Goal: Contribute content: Contribute content

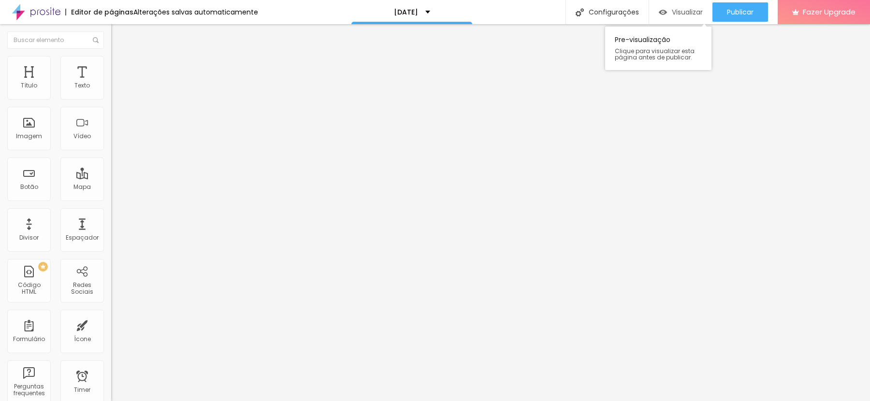
click at [667, 15] on div "Visualizar" at bounding box center [681, 12] width 44 height 8
type input "19"
type input "20"
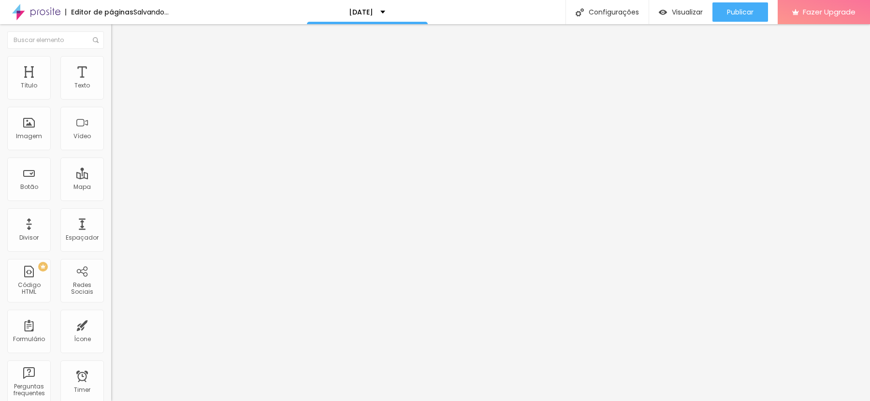
type input "20"
click at [111, 178] on input "range" at bounding box center [142, 182] width 62 height 8
click at [111, 187] on input "28" at bounding box center [129, 192] width 36 height 10
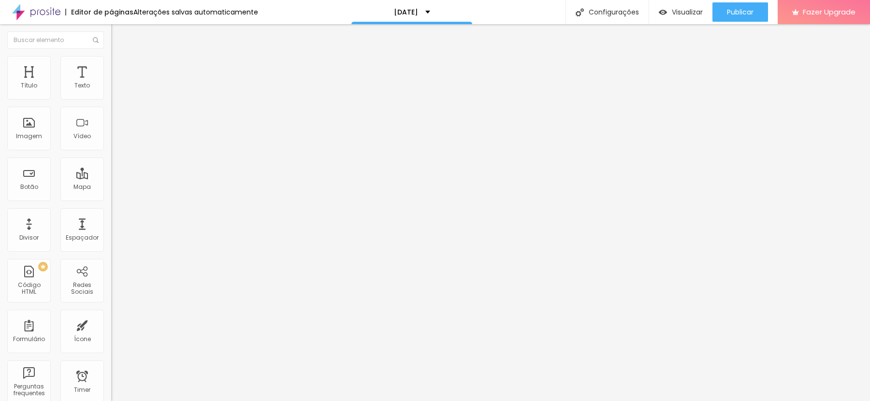
click at [111, 187] on input "28" at bounding box center [129, 192] width 36 height 10
type input "8"
type input "3"
type input "30"
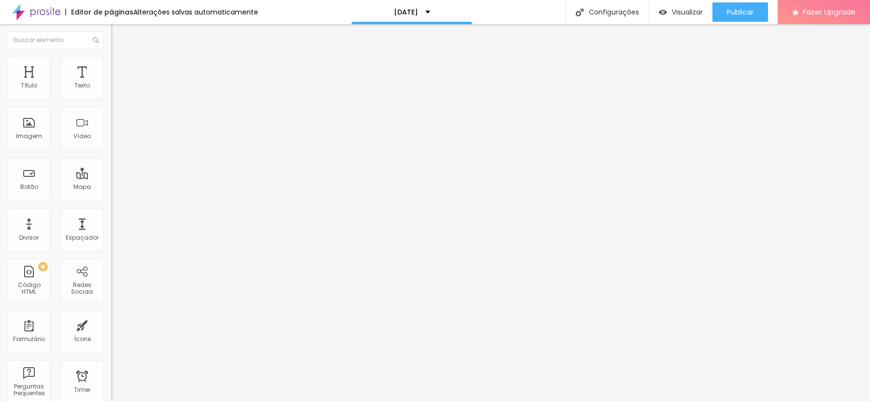
click at [111, 56] on li "Avançado" at bounding box center [166, 61] width 111 height 10
click at [111, 56] on li "Estilo" at bounding box center [166, 51] width 111 height 10
click at [111, 237] on input "28" at bounding box center [132, 242] width 42 height 10
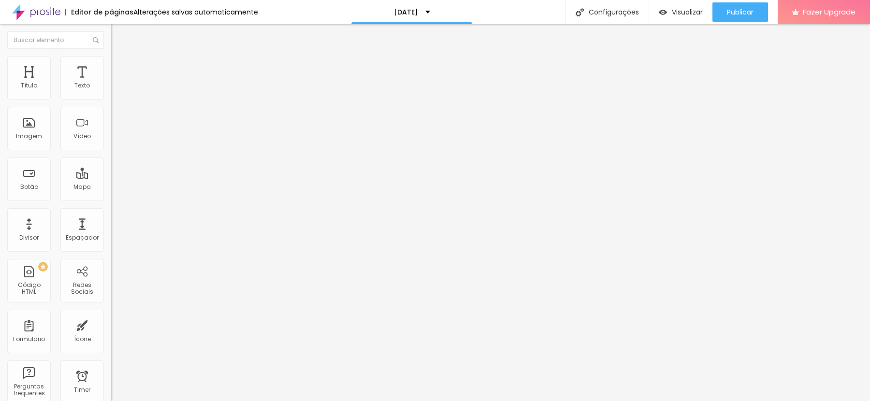
type input "14"
type input "3"
type input "30"
click at [111, 187] on input "28" at bounding box center [129, 192] width 36 height 10
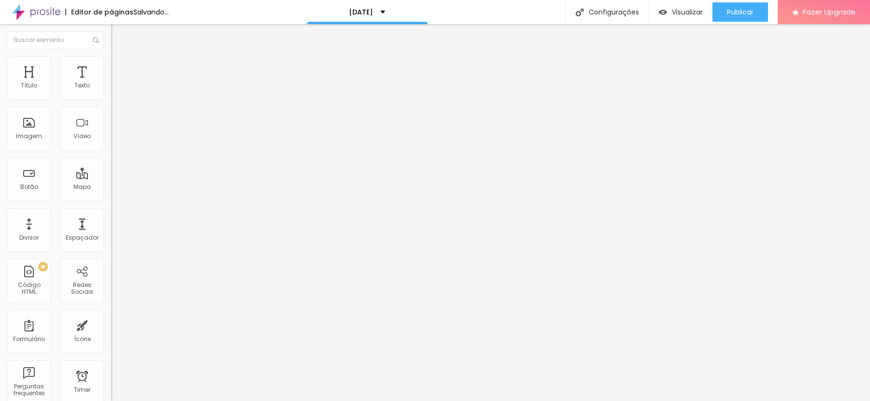
click at [111, 187] on input "28" at bounding box center [129, 192] width 36 height 10
type input "8"
type input "30"
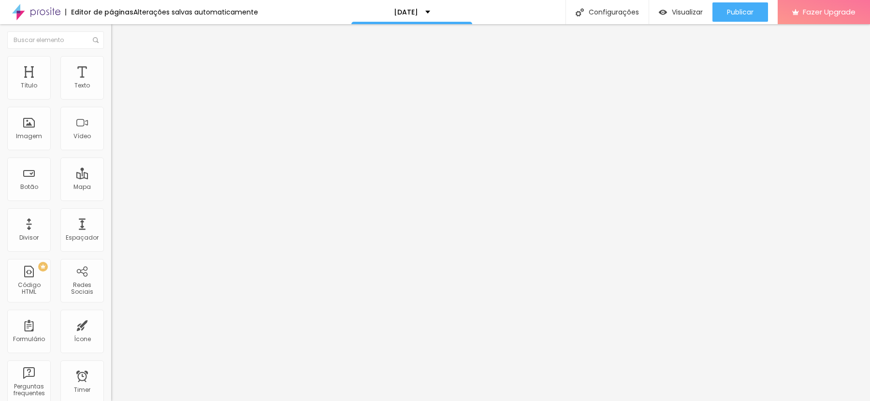
click at [111, 187] on input "18" at bounding box center [129, 192] width 36 height 10
type input "8"
type input "20"
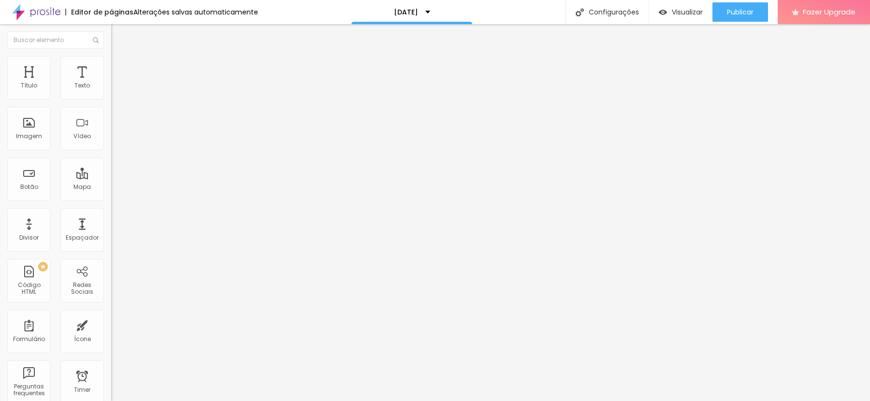
type input "20"
click at [111, 237] on input "28" at bounding box center [132, 242] width 42 height 10
type input "14"
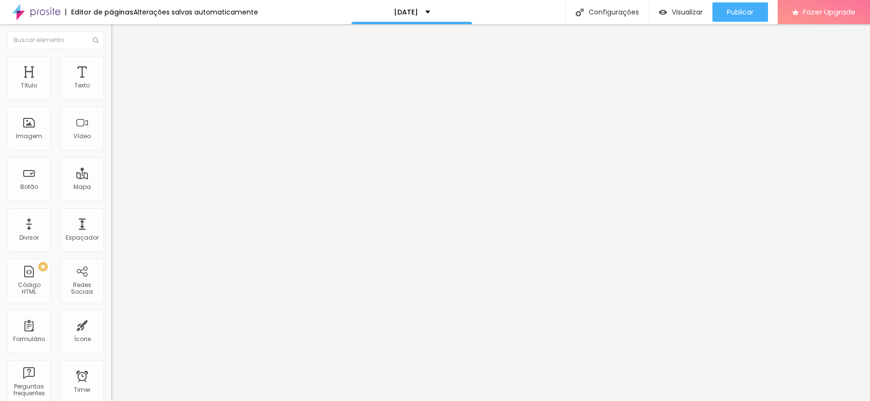
type input "2"
type input "57"
type input "14"
type input "3"
type input "30"
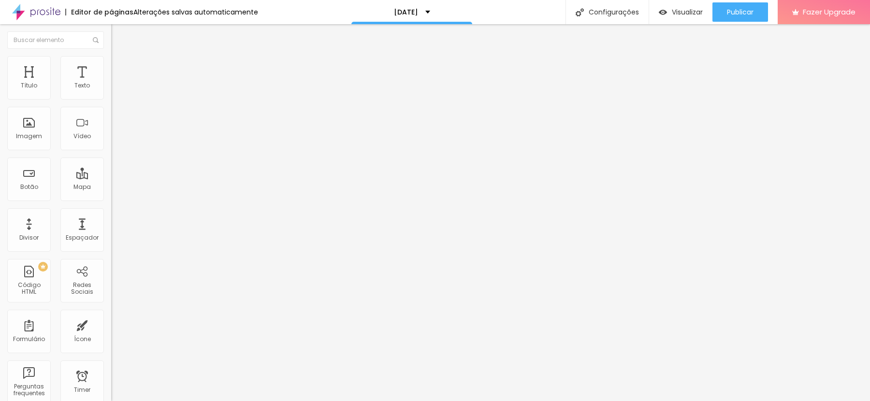
type input "30"
click at [111, 187] on input "28" at bounding box center [129, 192] width 36 height 10
type input "8"
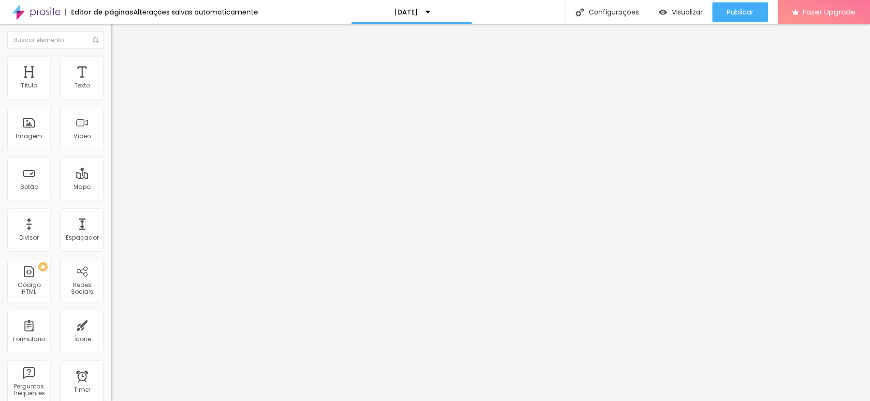
type input "3"
type input "30"
click at [111, 58] on img at bounding box center [115, 60] width 9 height 9
click at [111, 55] on img at bounding box center [115, 50] width 9 height 9
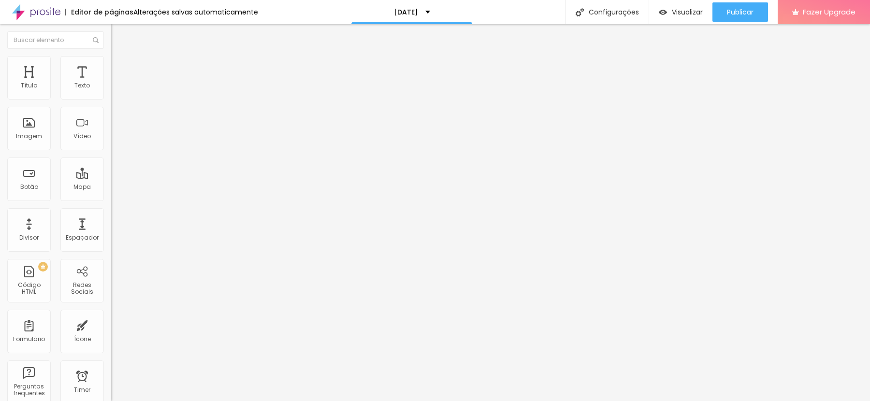
click at [111, 237] on input "28" at bounding box center [132, 242] width 42 height 10
type input "14"
type input "3"
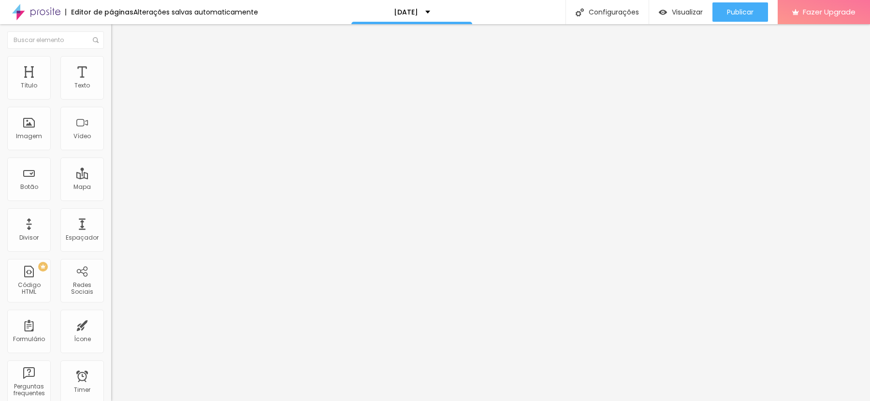
type input "30"
click at [111, 187] on input "18" at bounding box center [129, 192] width 36 height 10
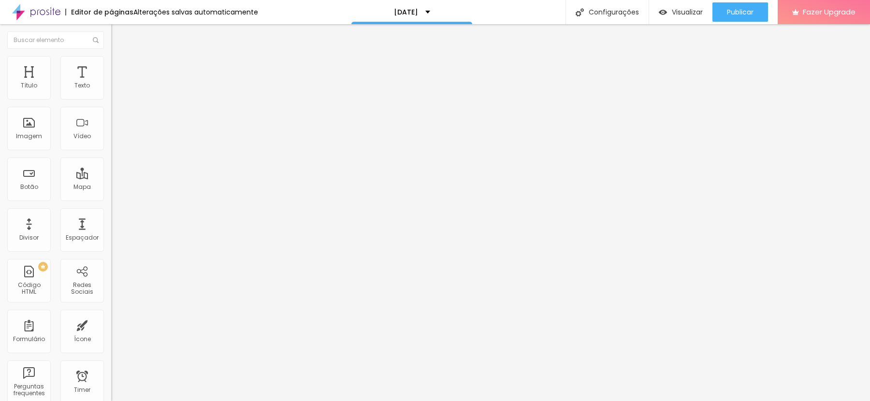
click at [111, 187] on input "18" at bounding box center [129, 192] width 36 height 10
type input "8"
type input "20"
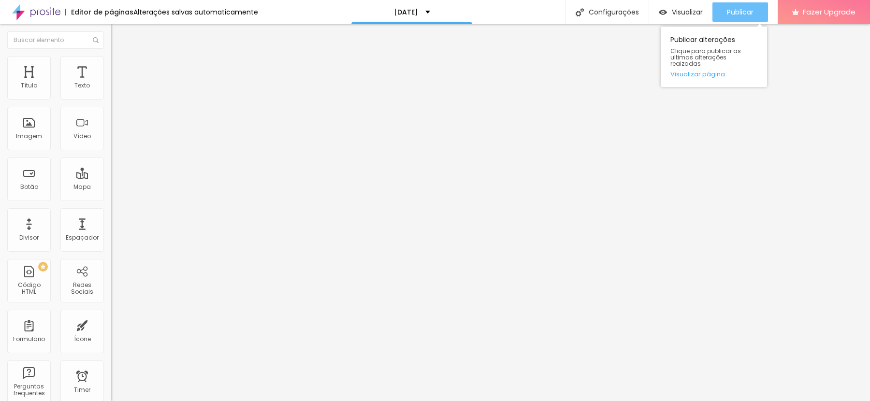
click at [727, 17] on div "Publicar" at bounding box center [740, 11] width 27 height 19
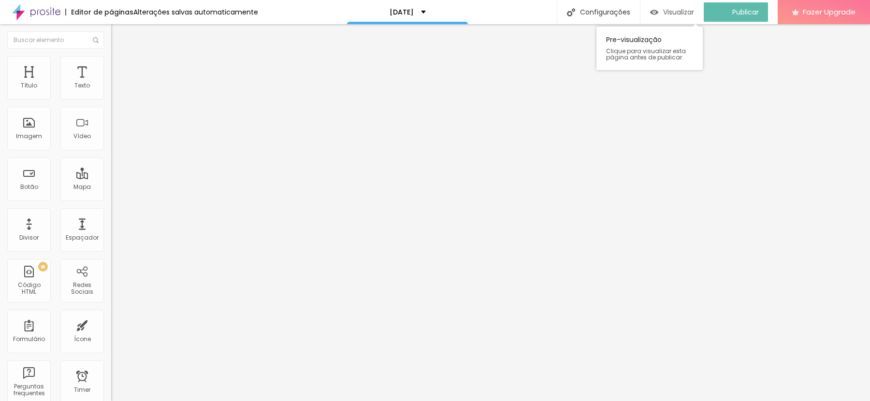
click at [678, 13] on span "Visualizar" at bounding box center [678, 12] width 31 height 8
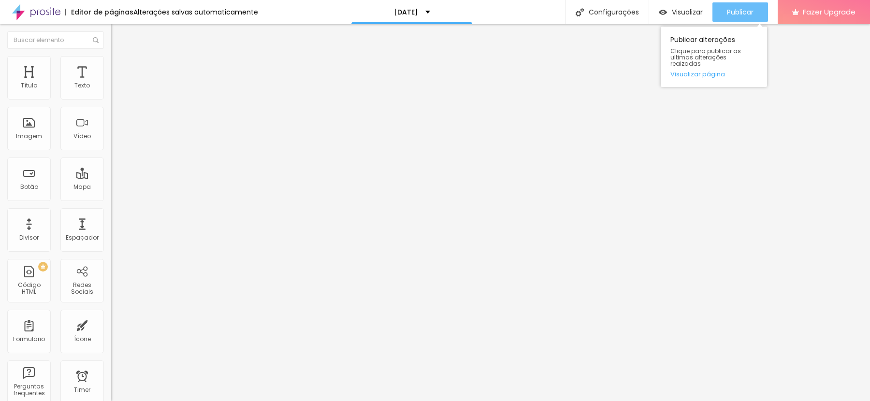
click at [742, 12] on span "Publicar" at bounding box center [740, 12] width 27 height 8
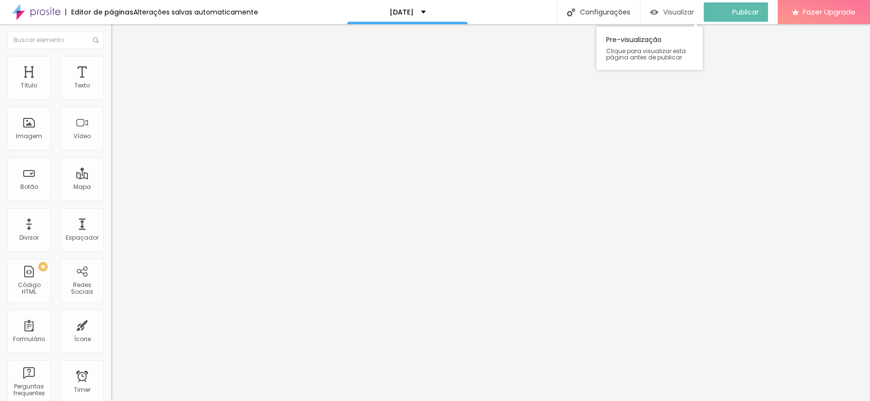
click at [686, 13] on span "Visualizar" at bounding box center [678, 12] width 31 height 8
click at [120, 67] on span "Avançado" at bounding box center [136, 62] width 32 height 8
click at [111, 62] on ul "Estilo Avançado" at bounding box center [166, 55] width 111 height 19
click at [111, 55] on img at bounding box center [115, 50] width 9 height 9
click at [164, 83] on span at bounding box center [167, 79] width 6 height 8
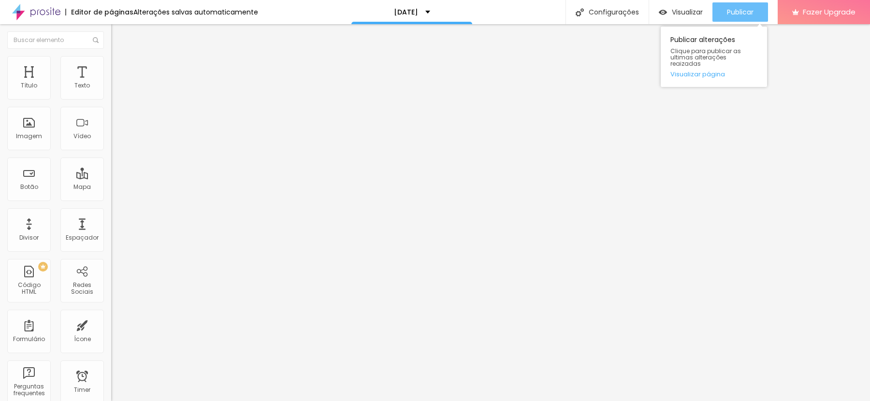
click at [733, 10] on span "Publicar" at bounding box center [740, 12] width 27 height 8
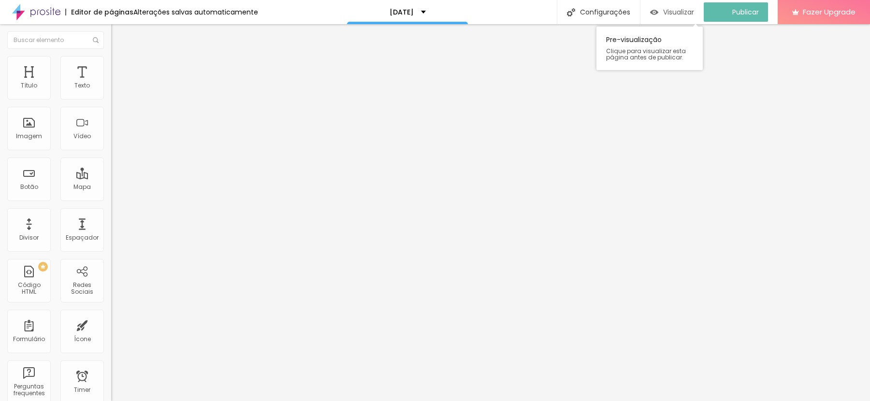
click at [669, 9] on div "Visualizar" at bounding box center [672, 12] width 44 height 8
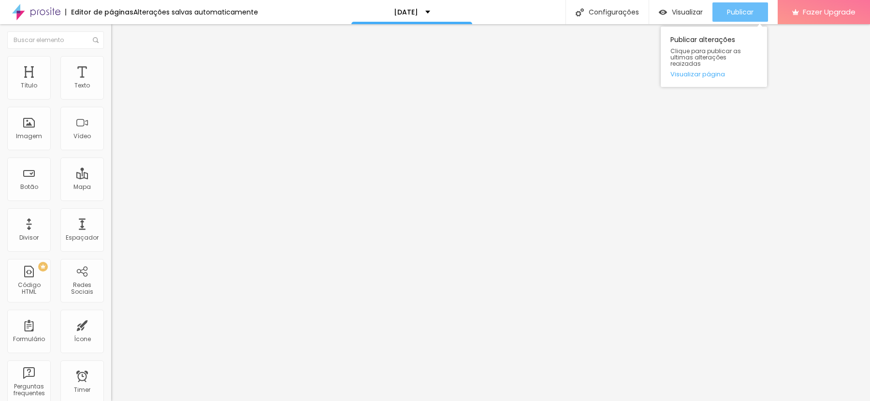
click at [741, 8] on span "Publicar" at bounding box center [740, 12] width 27 height 8
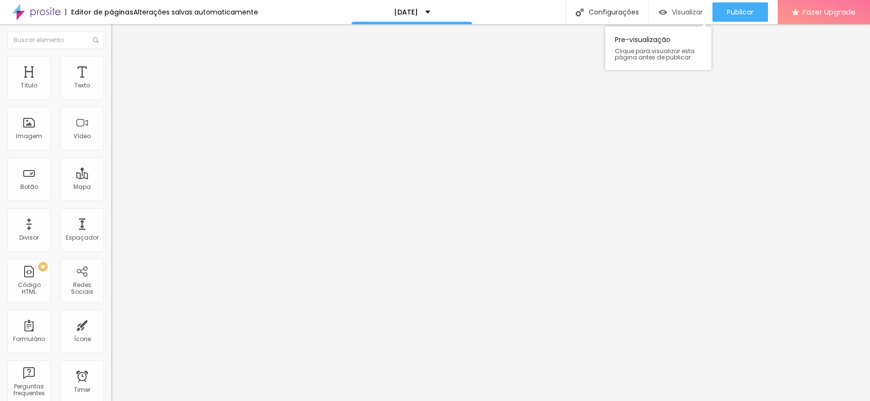
click at [685, 4] on div "Visualizar" at bounding box center [681, 11] width 44 height 19
click at [111, 81] on img at bounding box center [114, 78] width 6 height 6
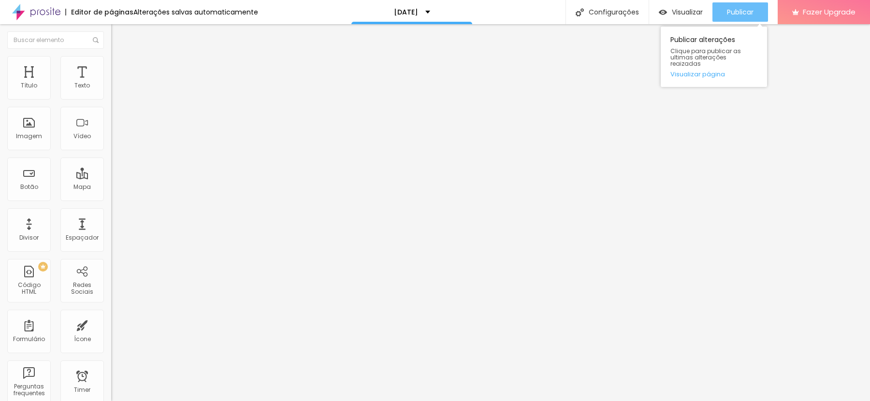
click at [727, 8] on span "Publicar" at bounding box center [740, 12] width 27 height 8
click at [742, 13] on span "Publicar" at bounding box center [740, 12] width 27 height 8
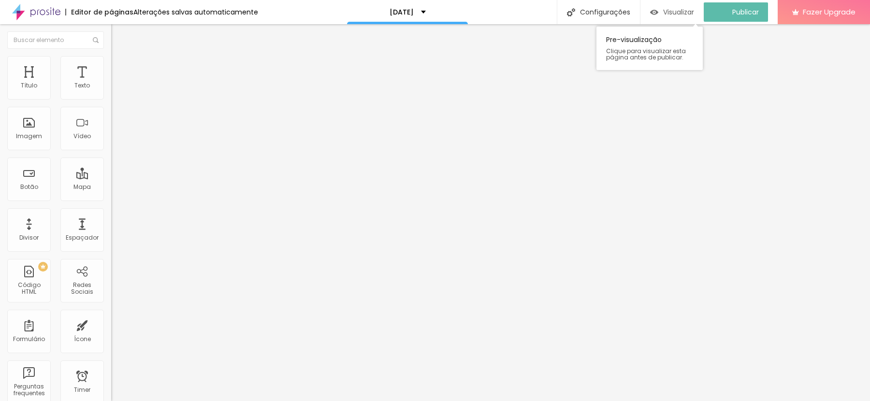
click at [685, 9] on span "Visualizar" at bounding box center [678, 12] width 31 height 8
click at [111, 83] on span "Trocar imagem" at bounding box center [137, 79] width 53 height 8
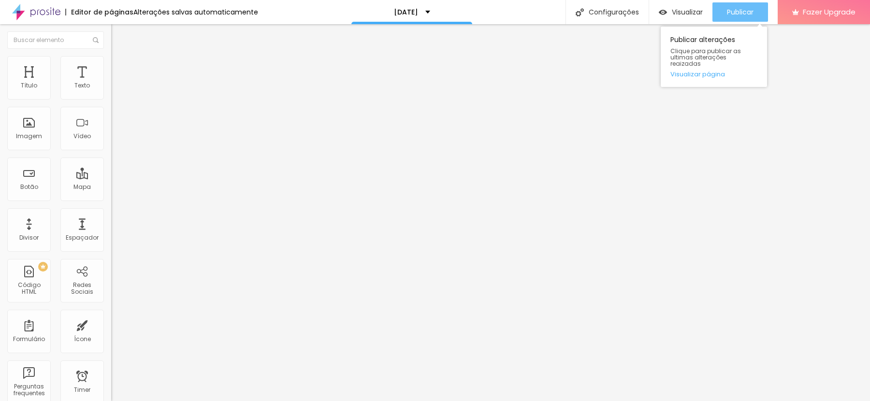
click at [749, 13] on span "Publicar" at bounding box center [740, 12] width 27 height 8
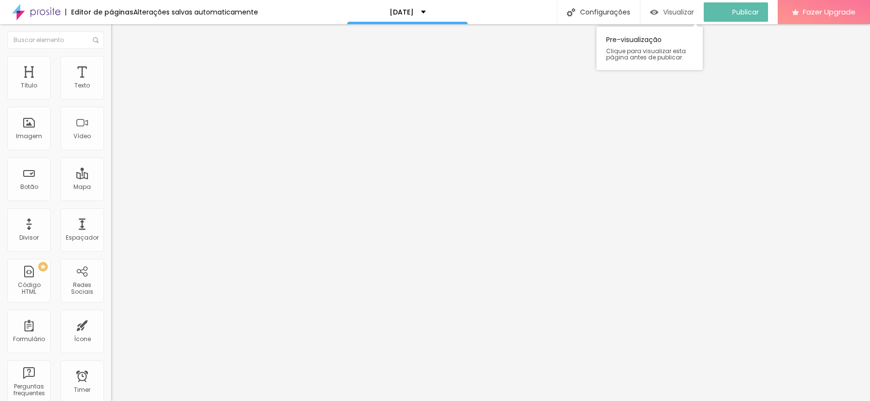
click at [685, 10] on span "Visualizar" at bounding box center [678, 12] width 31 height 8
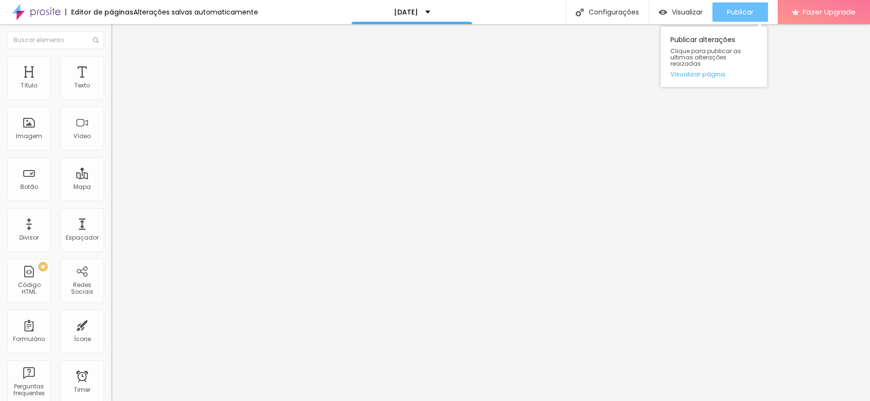
click at [730, 8] on span "Publicar" at bounding box center [740, 12] width 27 height 8
